Goal: Use online tool/utility: Use online tool/utility

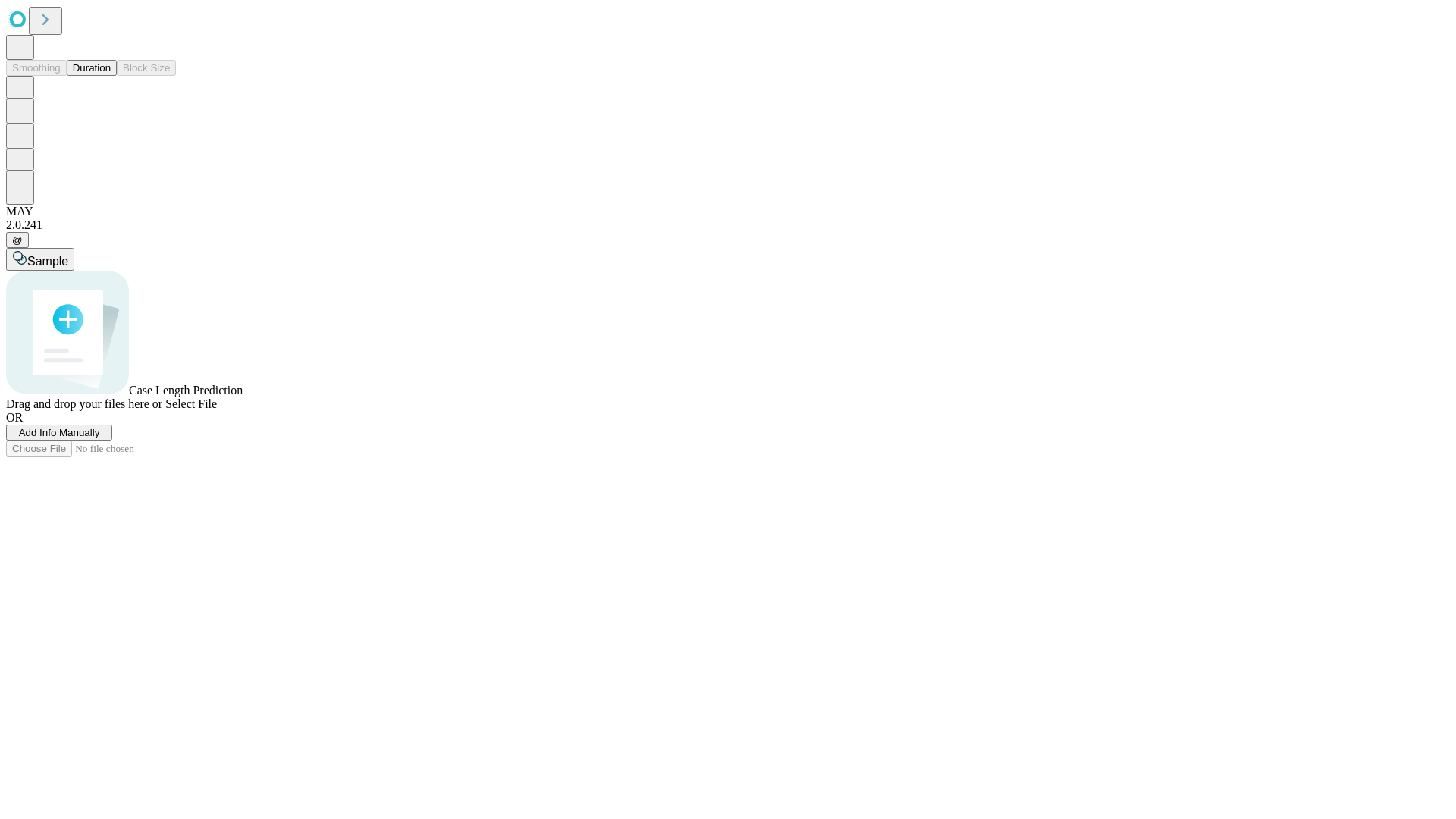
click at [111, 76] on button "Duration" at bounding box center [91, 68] width 50 height 16
click at [217, 410] on span "Select File" at bounding box center [190, 404] width 51 height 13
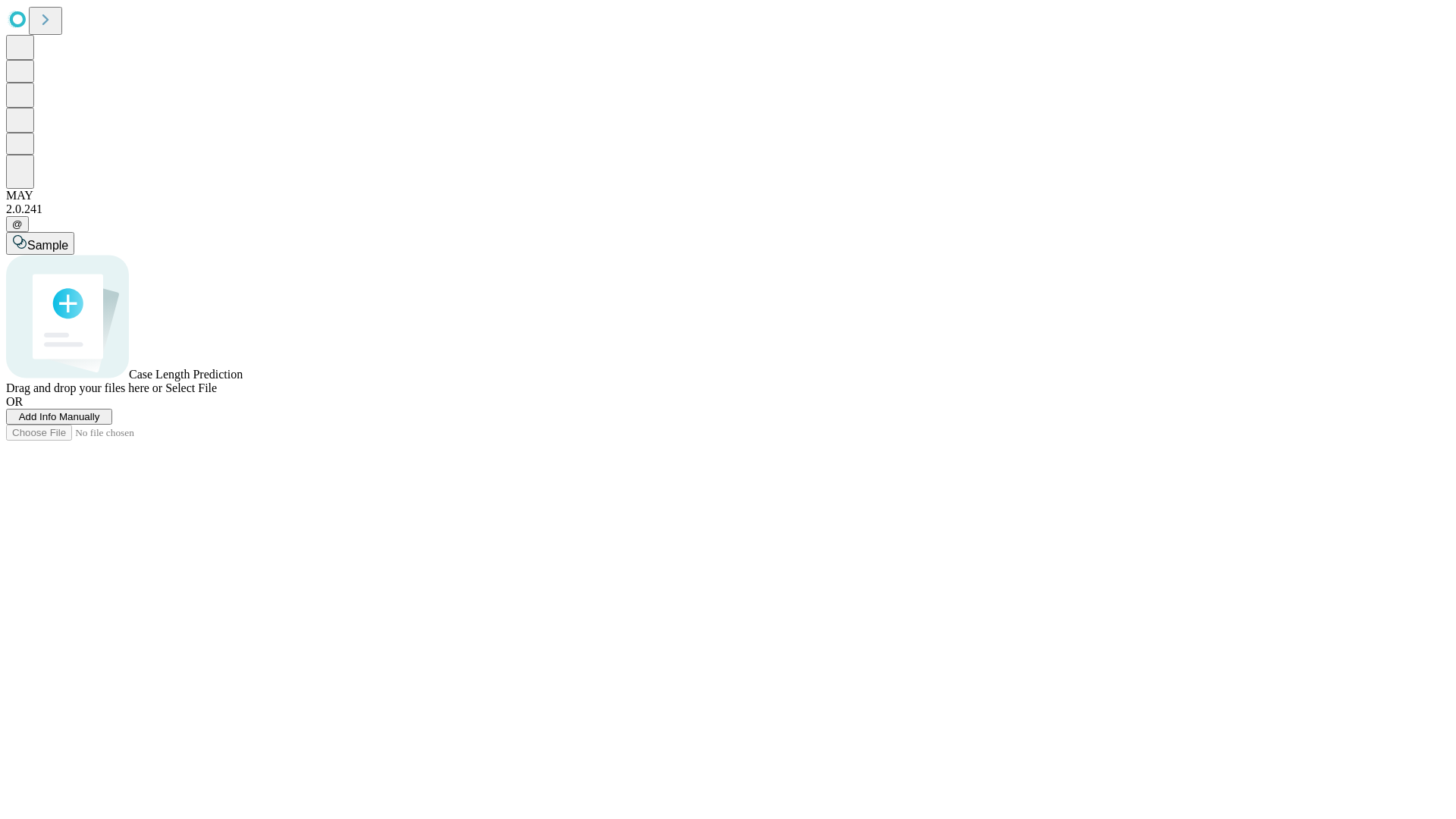
click at [217, 394] on span "Select File" at bounding box center [190, 388] width 51 height 13
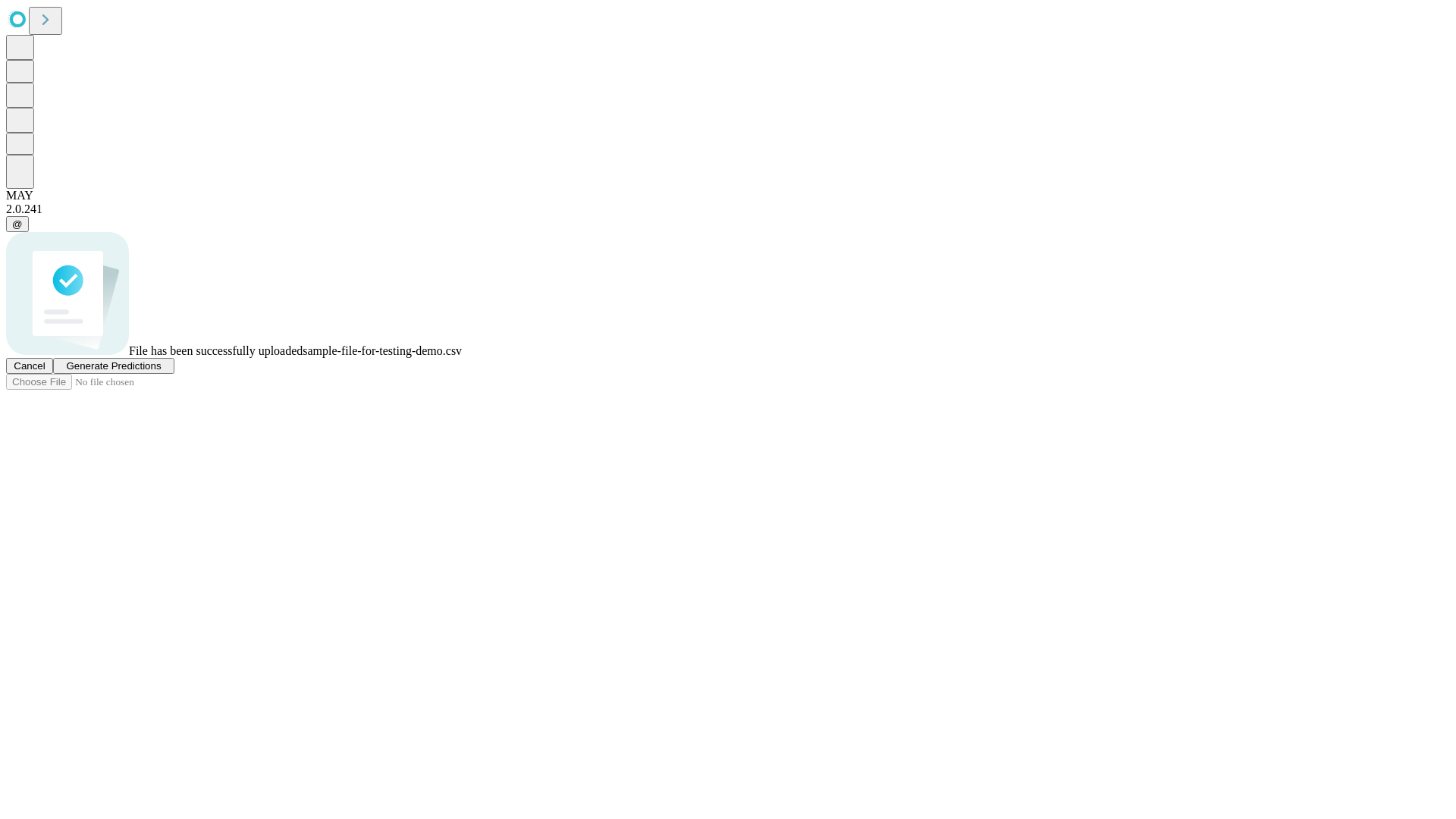
click at [161, 372] on span "Generate Predictions" at bounding box center [114, 366] width 95 height 11
